Goal: Information Seeking & Learning: Find specific fact

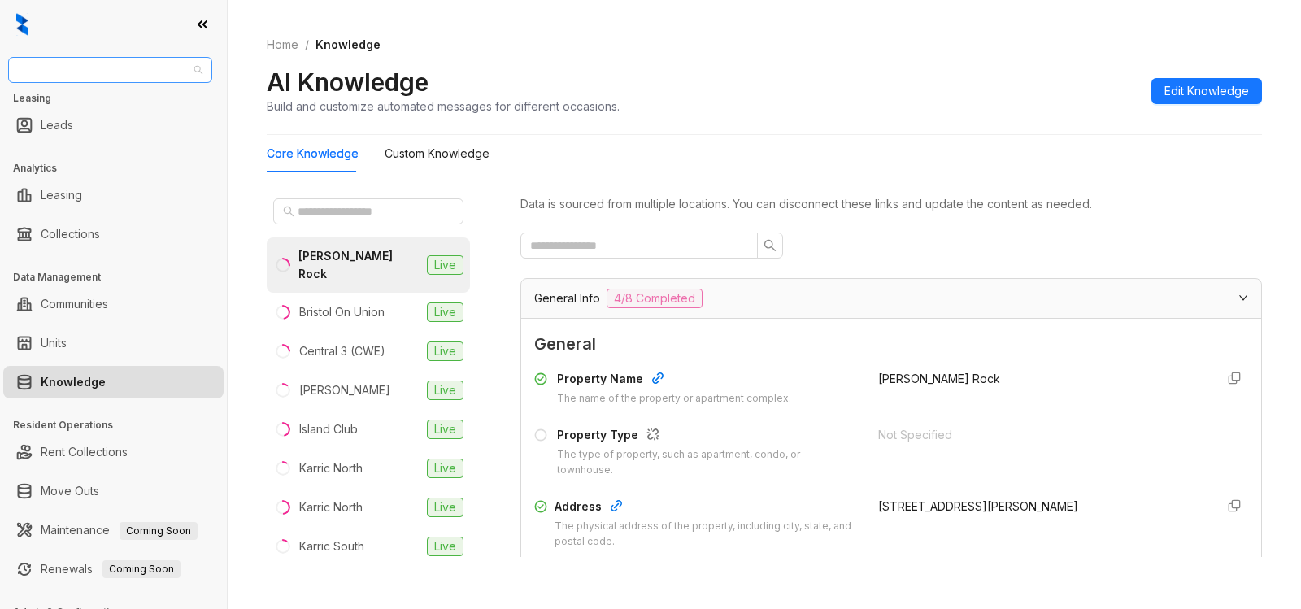
click at [139, 71] on span "Unified Residential" at bounding box center [110, 70] width 185 height 24
type input "******"
click at [121, 102] on div "United Apartment Group" at bounding box center [110, 103] width 178 height 18
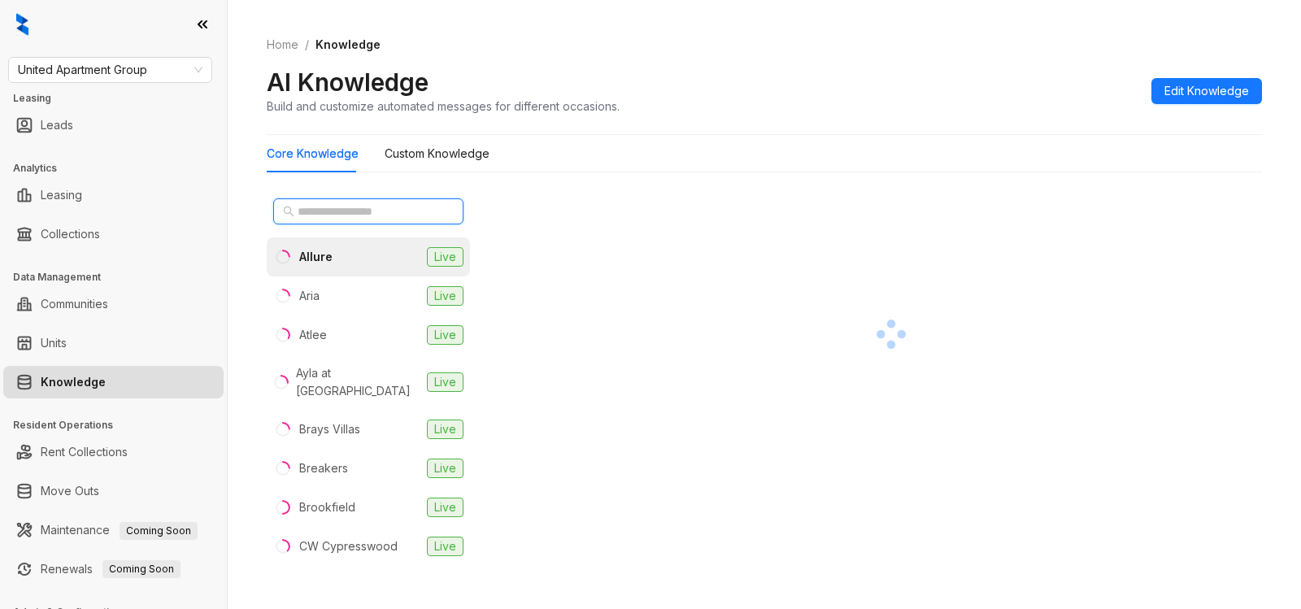
click at [371, 206] on input "text" at bounding box center [369, 211] width 143 height 18
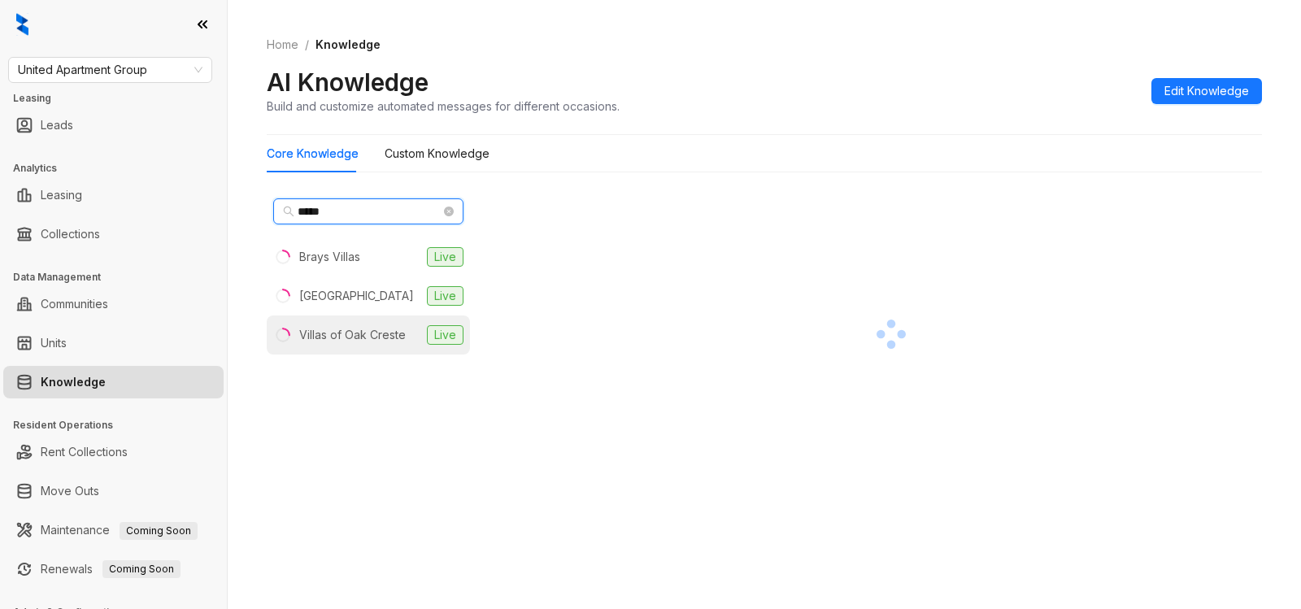
type input "*****"
click at [341, 342] on div "Villas of Oak Creste" at bounding box center [352, 335] width 107 height 18
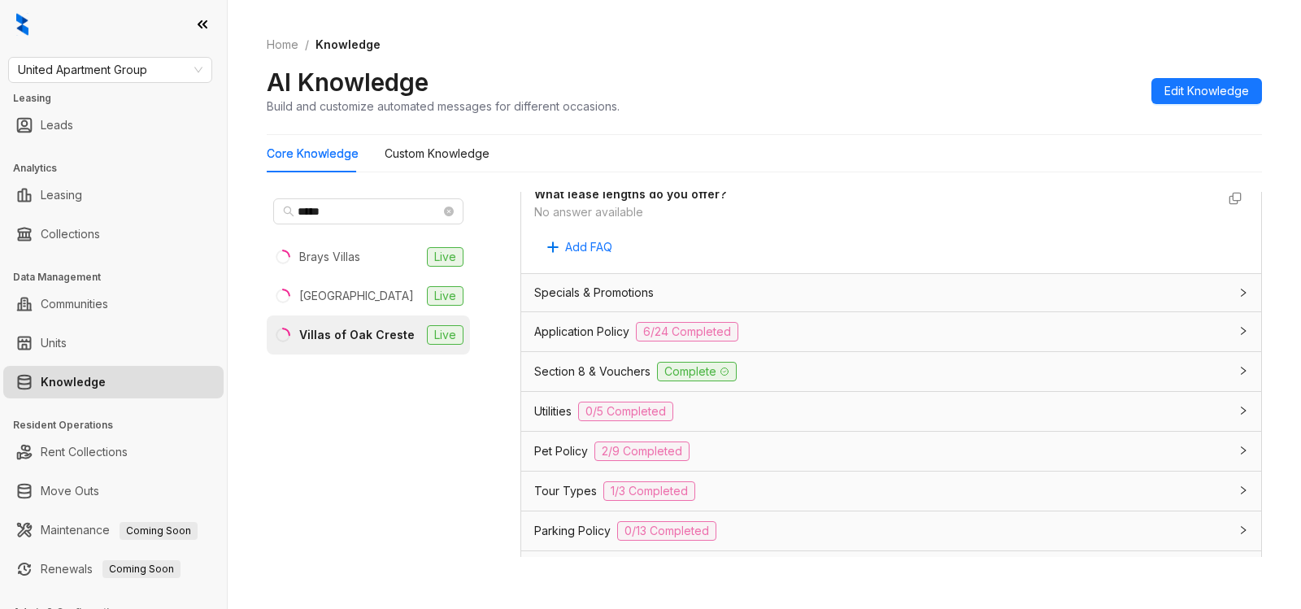
scroll to position [1474, 0]
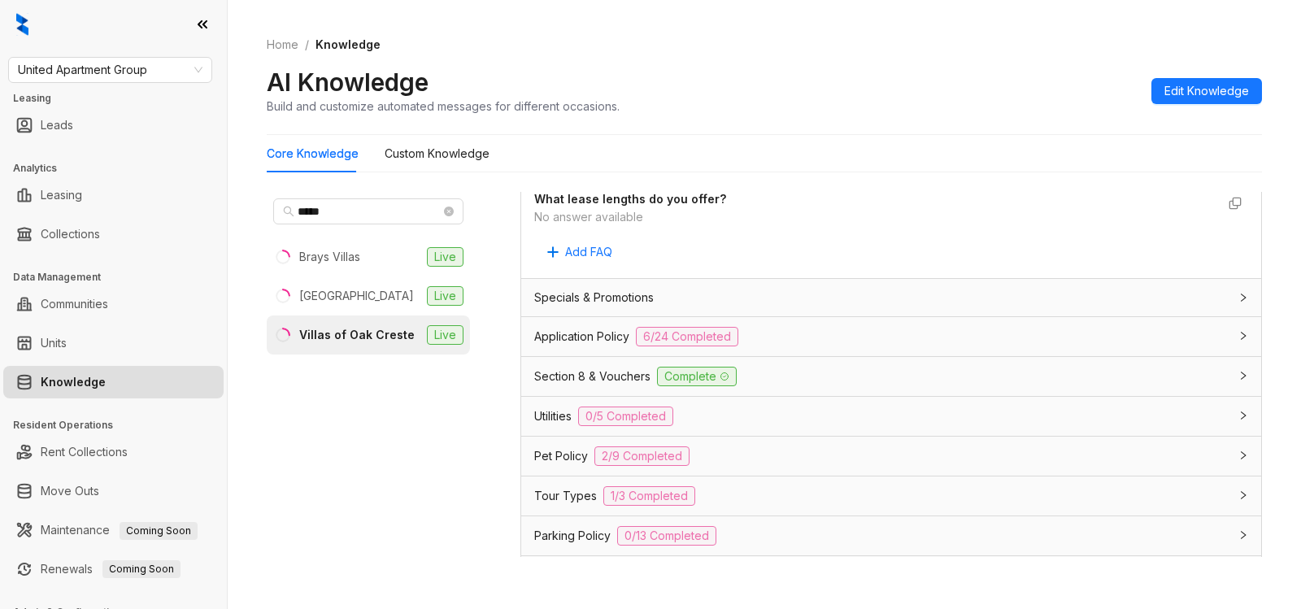
click at [778, 342] on div "Application Policy 6/24 Completed" at bounding box center [881, 337] width 695 height 20
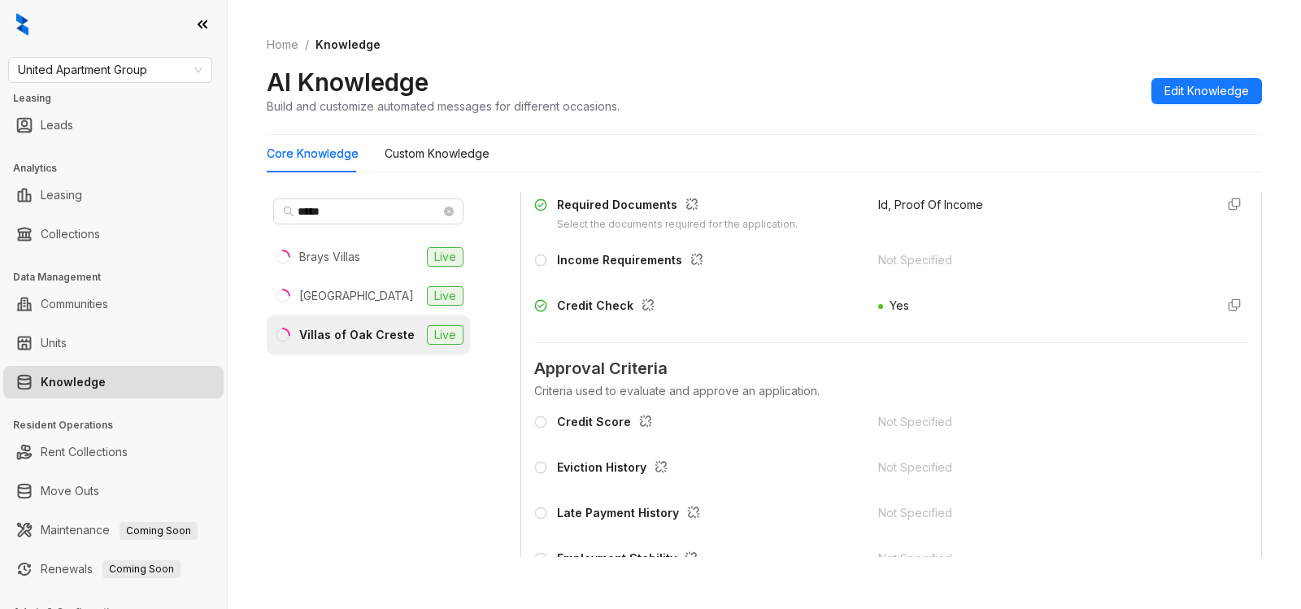
scroll to position [1849, 0]
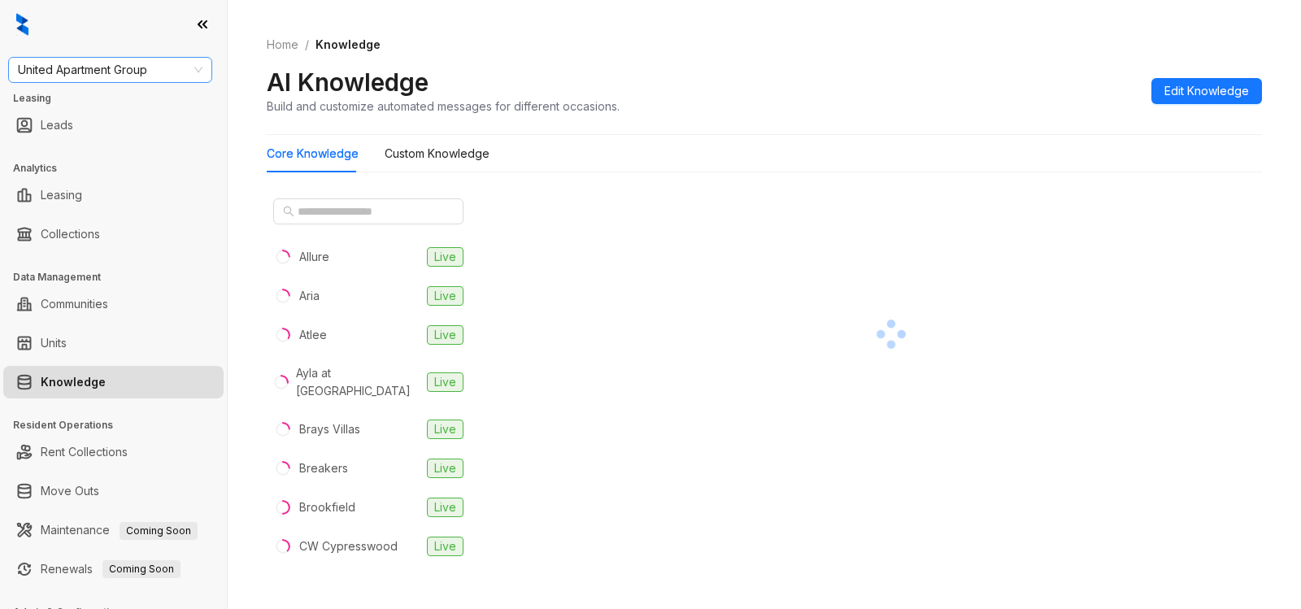
click at [148, 71] on span "United Apartment Group" at bounding box center [110, 70] width 185 height 24
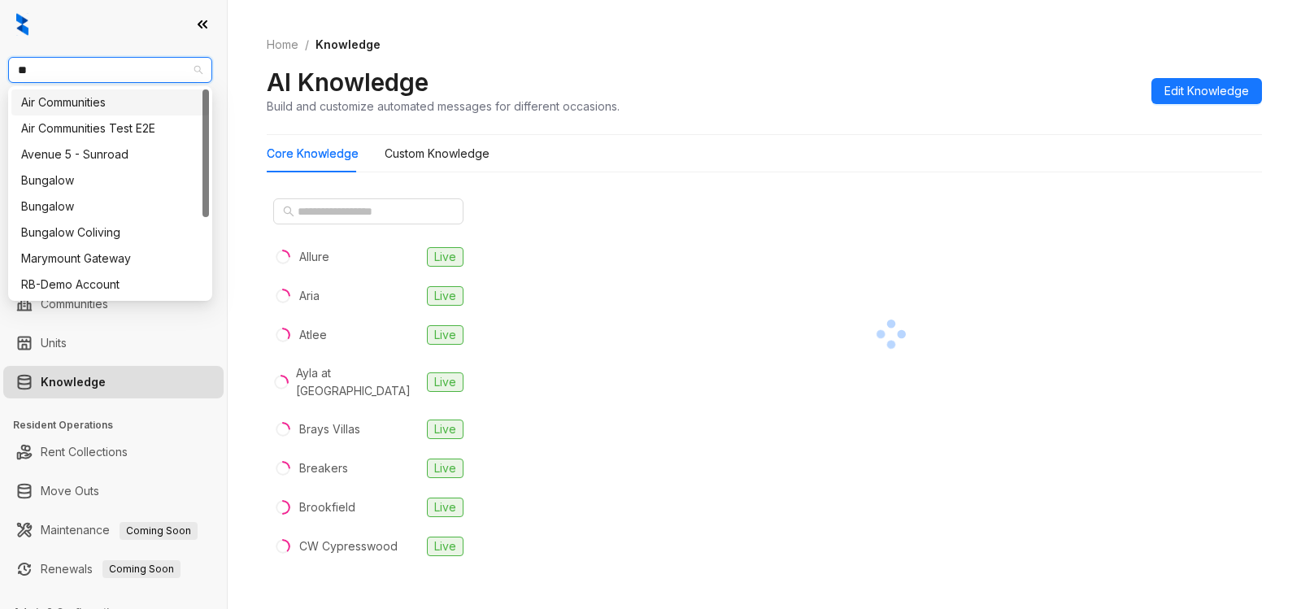
type input "***"
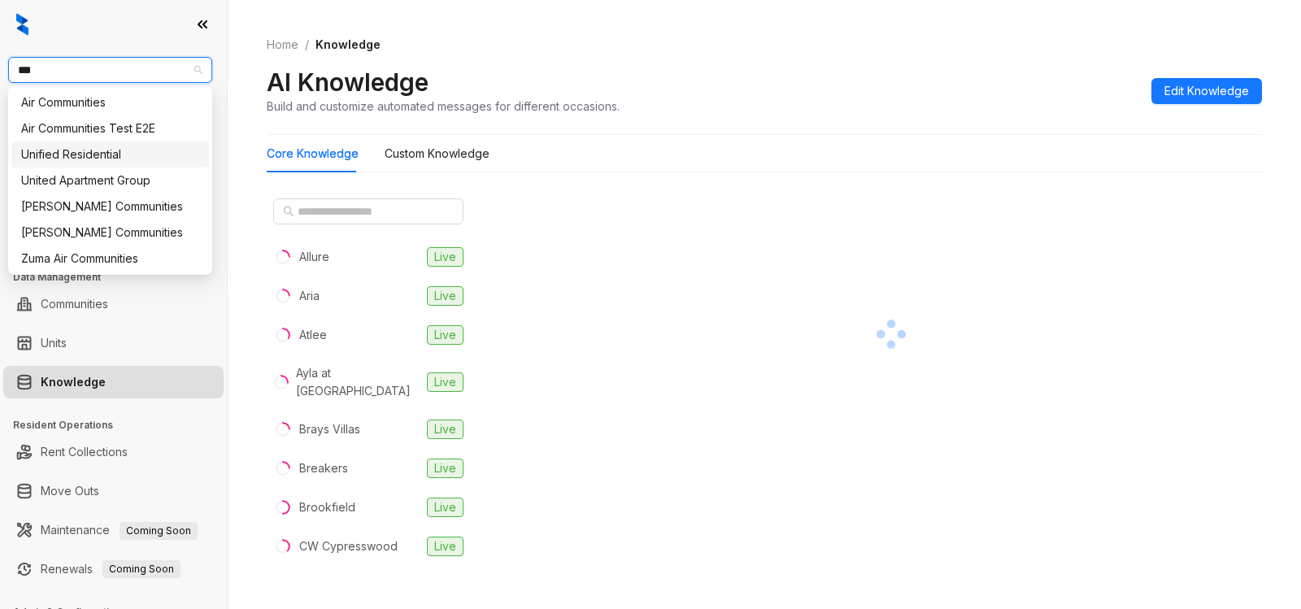
click at [122, 157] on div "Unified Residential" at bounding box center [110, 155] width 178 height 18
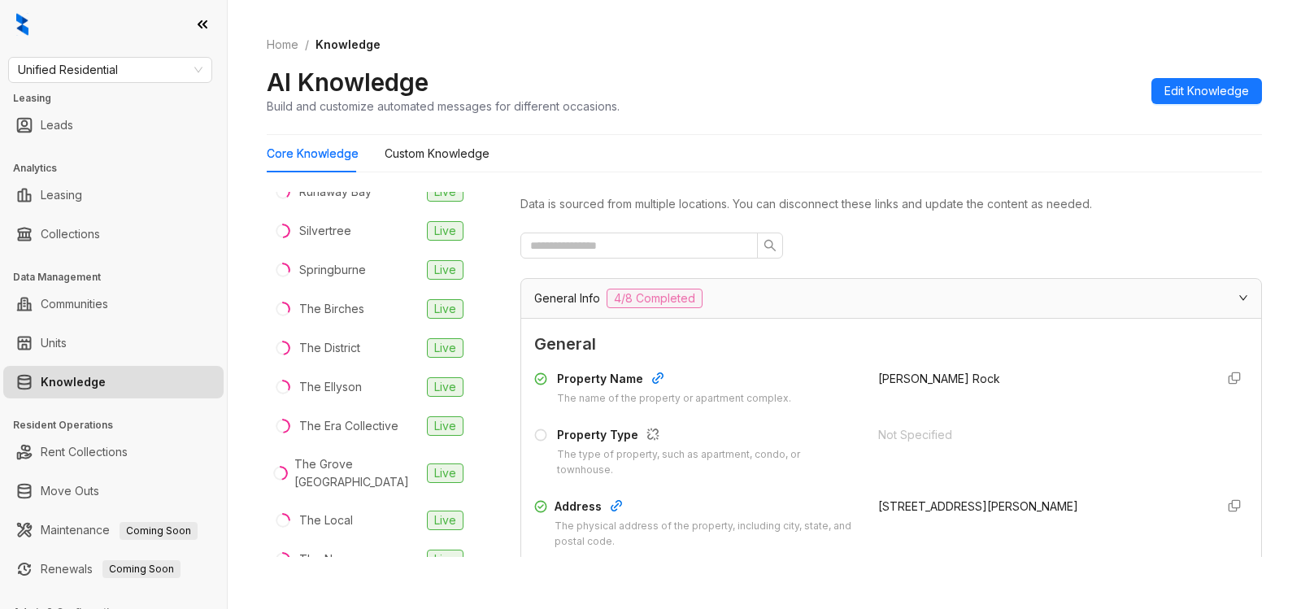
scroll to position [402, 0]
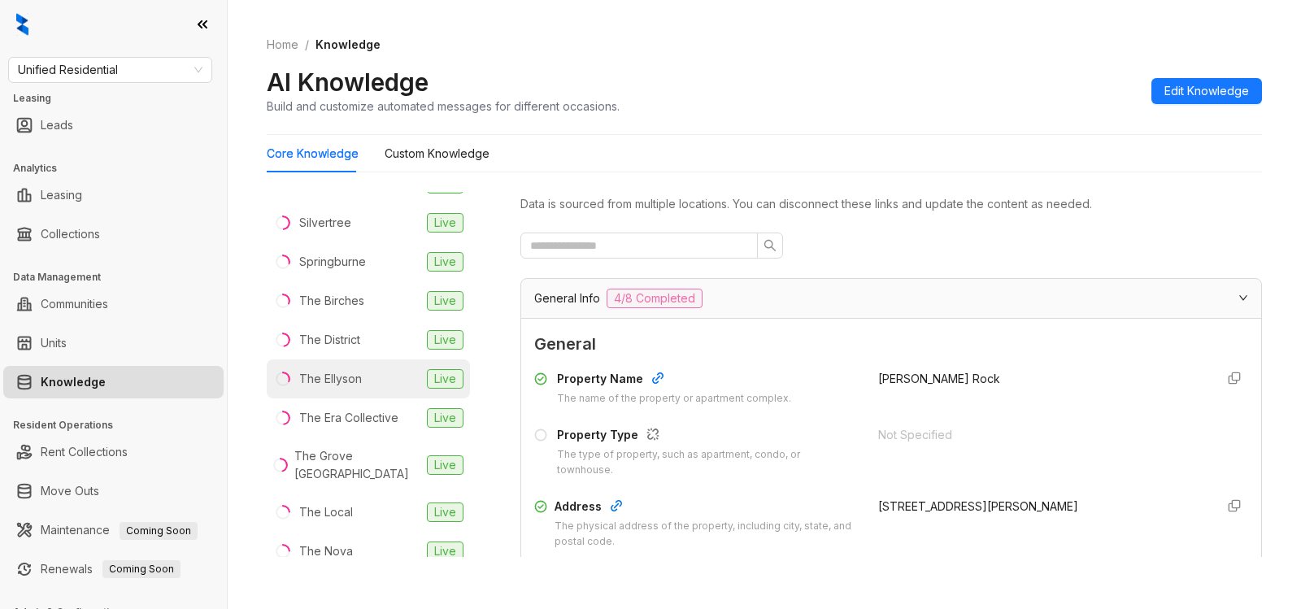
click at [332, 373] on li "The Ellyson Live" at bounding box center [368, 378] width 203 height 39
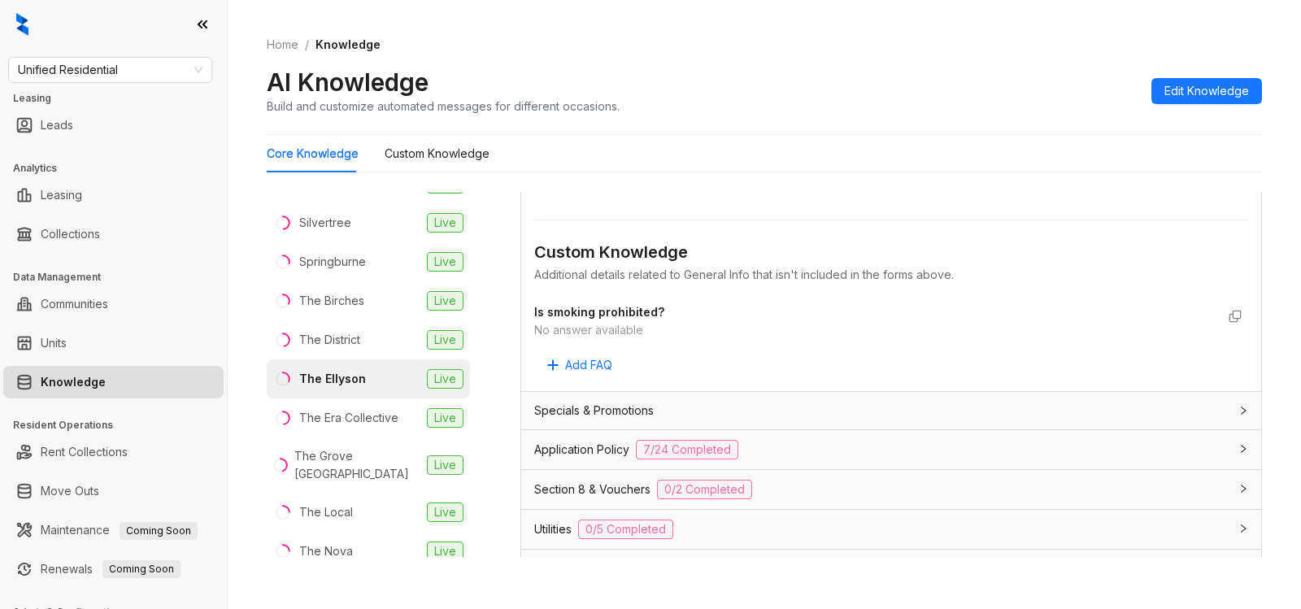
scroll to position [836, 0]
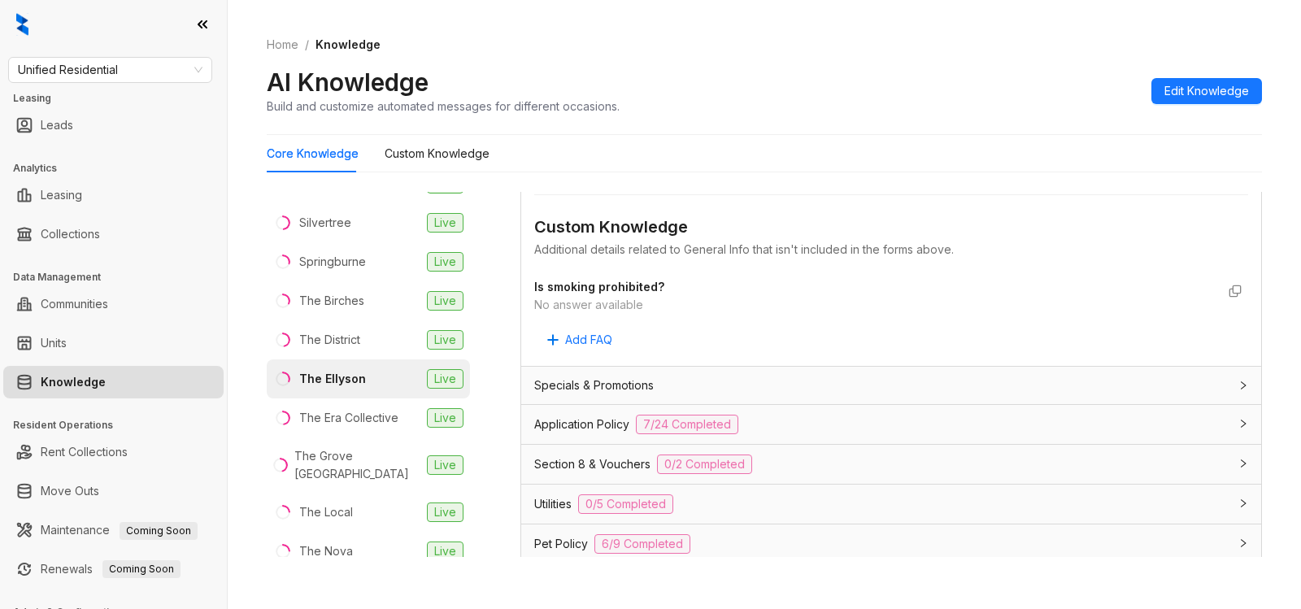
click at [793, 417] on div "Application Policy 7/24 Completed" at bounding box center [881, 425] width 695 height 20
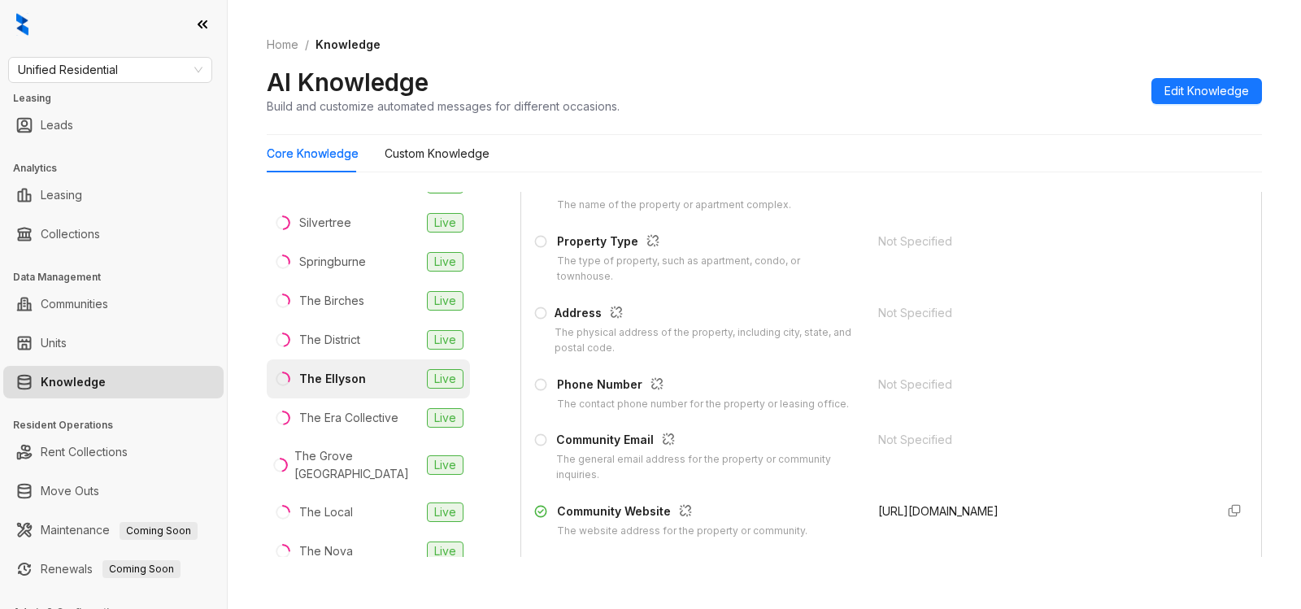
scroll to position [244, 0]
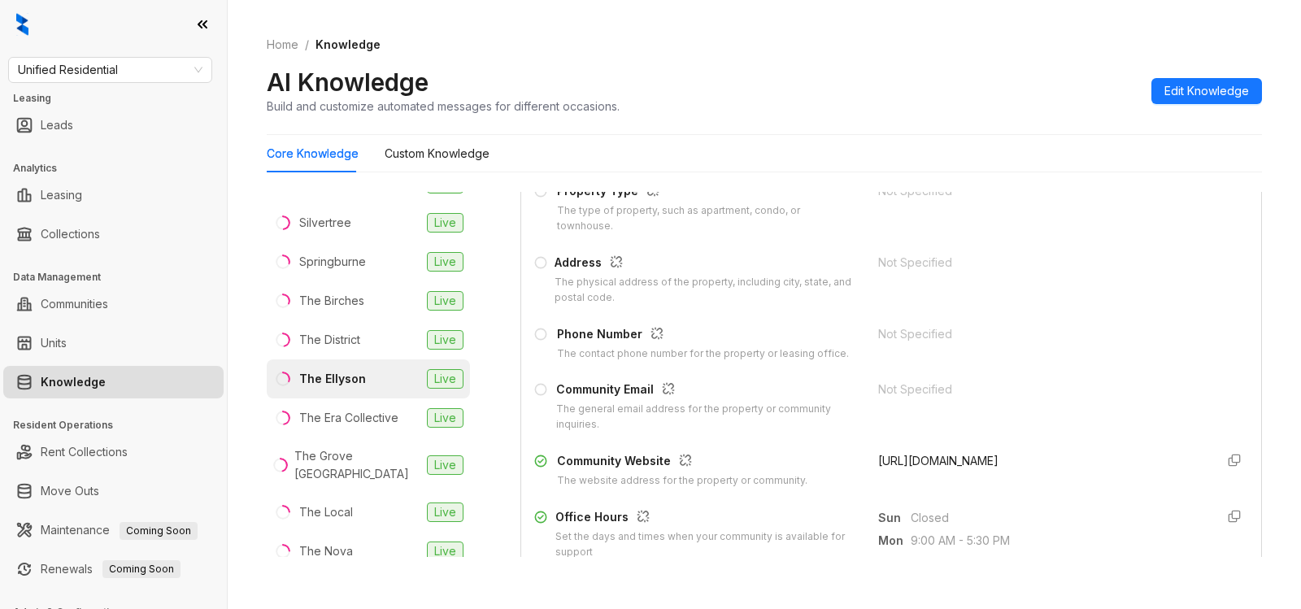
drag, startPoint x: 888, startPoint y: 457, endPoint x: 1028, endPoint y: 455, distance: 139.9
click at [1028, 455] on div "Community Website The website address for the property or community. [URL][DOMA…" at bounding box center [891, 470] width 714 height 37
copy span "[URL][DOMAIN_NAME]"
